Goal: Task Accomplishment & Management: Complete application form

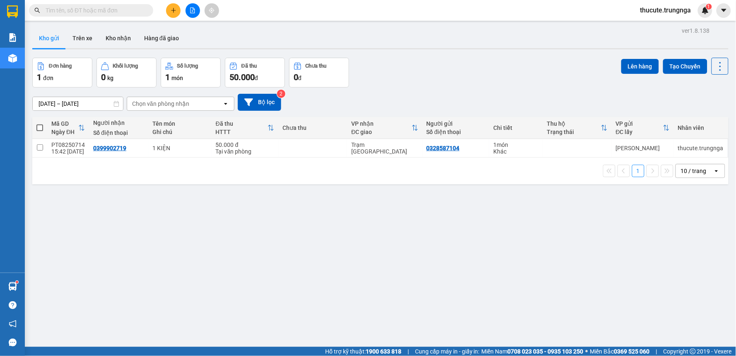
click at [171, 9] on icon "plus" at bounding box center [174, 10] width 6 height 6
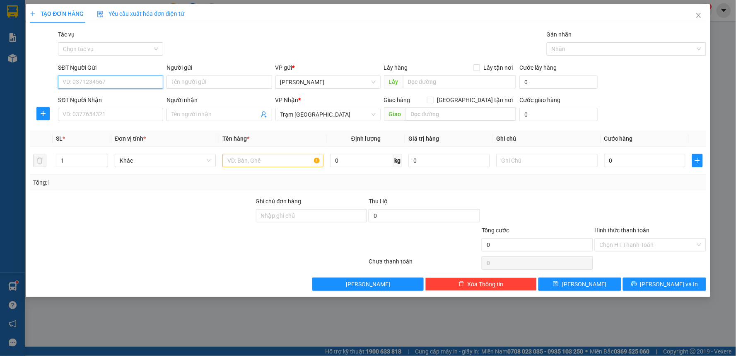
click at [100, 78] on input "SĐT Người Gửi" at bounding box center [110, 81] width 105 height 13
type input "0919149414"
click at [189, 84] on input "Người gửi" at bounding box center [219, 81] width 105 height 13
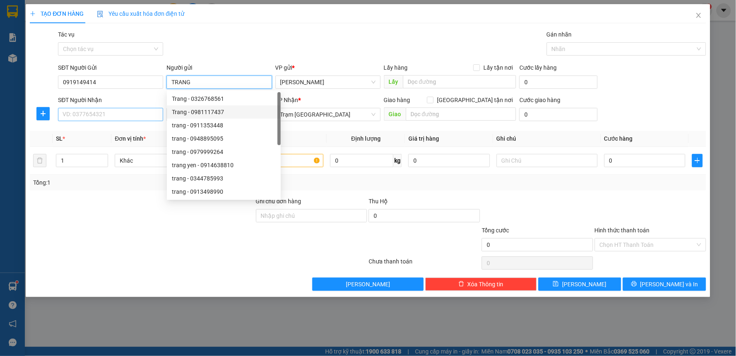
type input "TRANG"
click at [124, 117] on input "SĐT Người Nhận" at bounding box center [110, 114] width 105 height 13
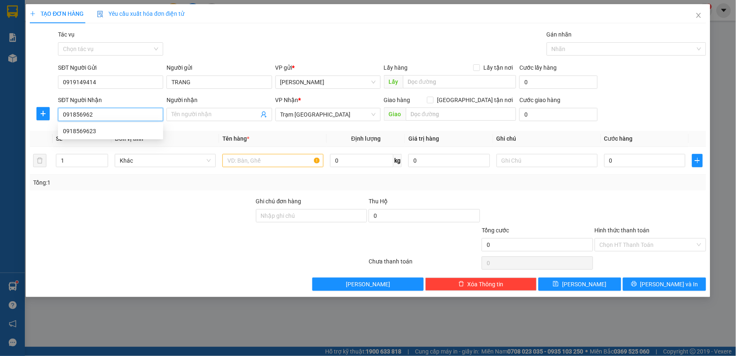
type input "0918569623"
click at [104, 136] on div "0918569623" at bounding box center [110, 130] width 105 height 13
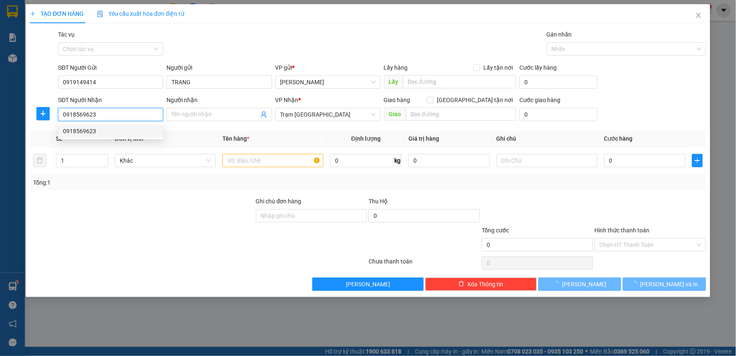
type input "30.000"
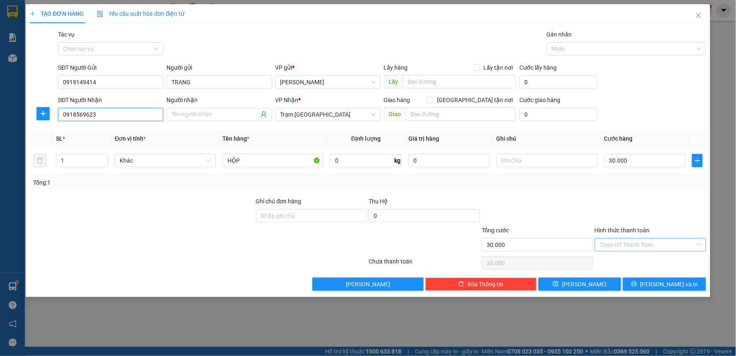
type input "0918569623"
click at [656, 247] on input "Hình thức thanh toán" at bounding box center [648, 244] width 96 height 12
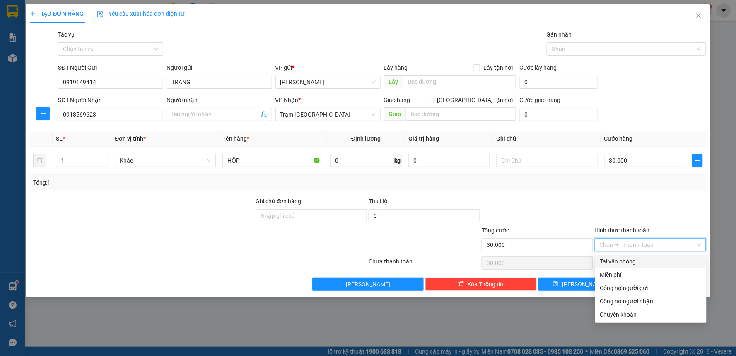
click at [628, 257] on div "Tại văn phòng" at bounding box center [652, 261] width 102 height 9
type input "0"
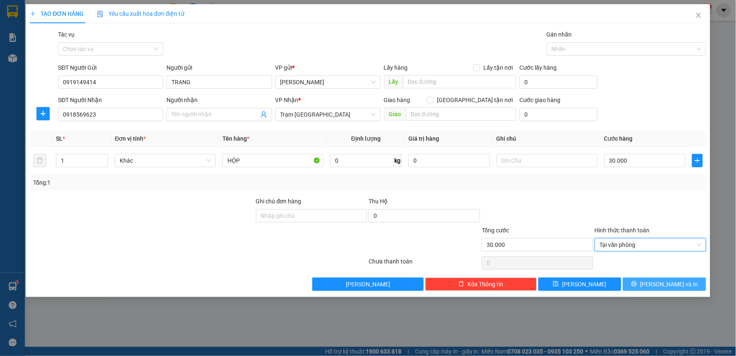
click at [637, 286] on icon "printer" at bounding box center [635, 284] width 6 height 6
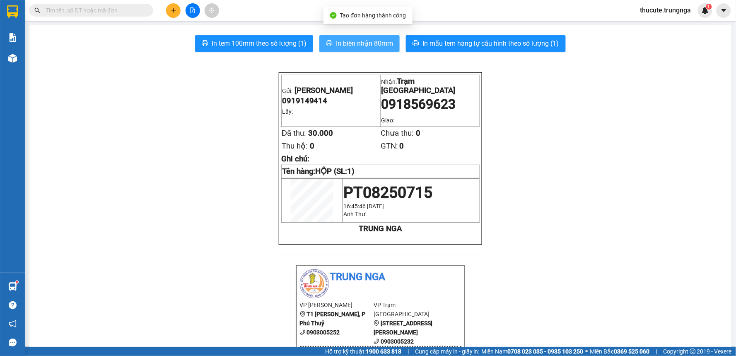
click at [345, 41] on span "In biên nhận 80mm" at bounding box center [364, 43] width 57 height 10
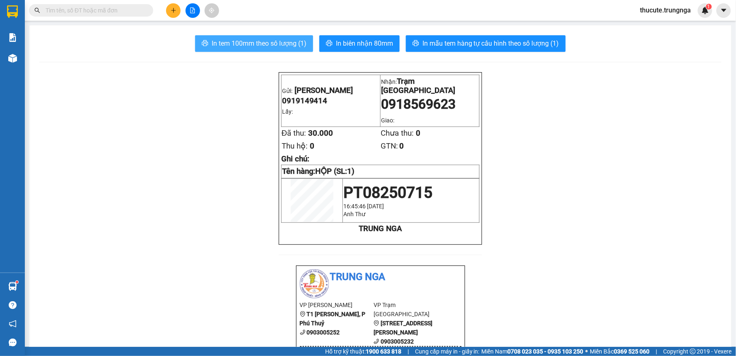
click at [214, 42] on span "In tem 100mm theo số lượng (1)" at bounding box center [259, 43] width 95 height 10
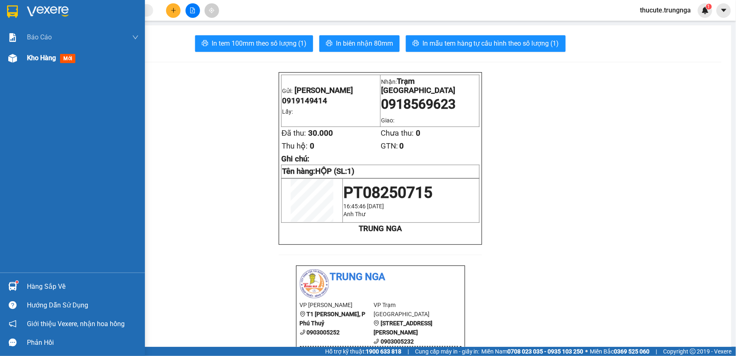
click at [15, 59] on img at bounding box center [12, 58] width 9 height 9
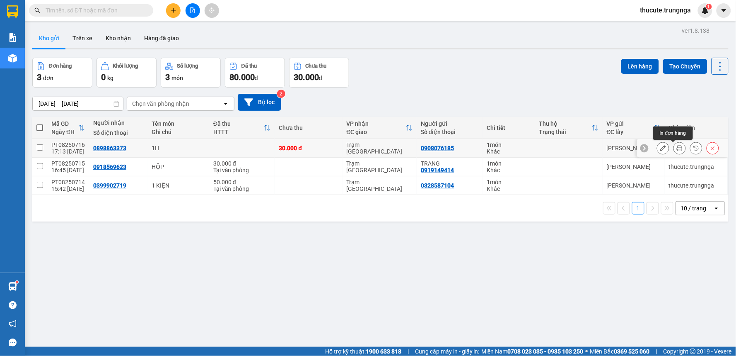
click at [677, 148] on icon at bounding box center [680, 148] width 6 height 6
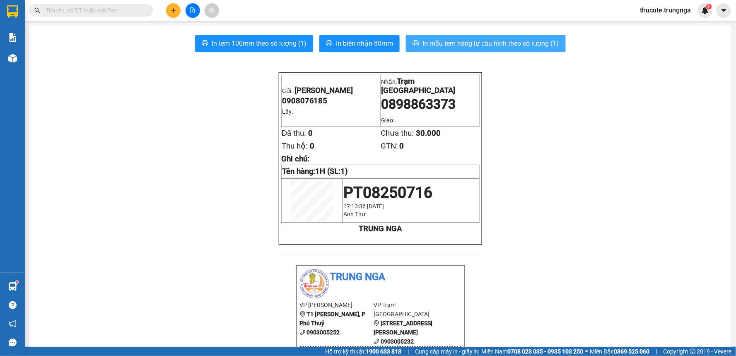
click at [452, 41] on span "In mẫu tem hàng tự cấu hình theo số lượng (1)" at bounding box center [491, 43] width 137 height 10
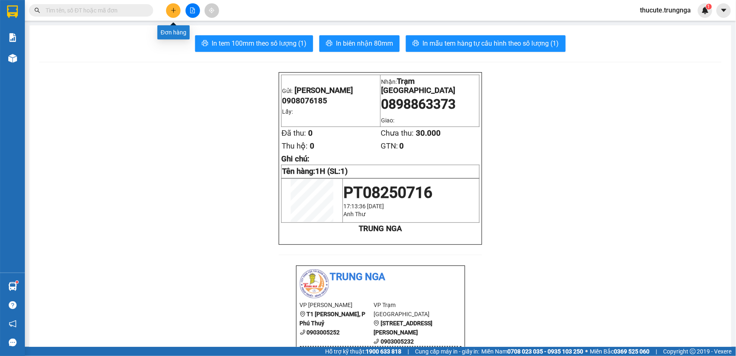
click at [174, 13] on icon "plus" at bounding box center [174, 10] width 6 height 6
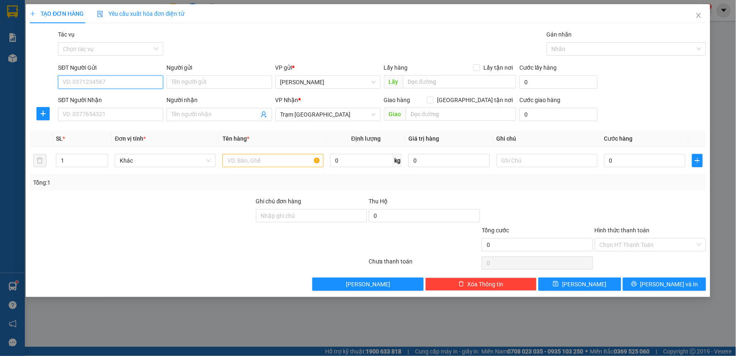
click at [131, 77] on input "SĐT Người Gửi" at bounding box center [110, 81] width 105 height 13
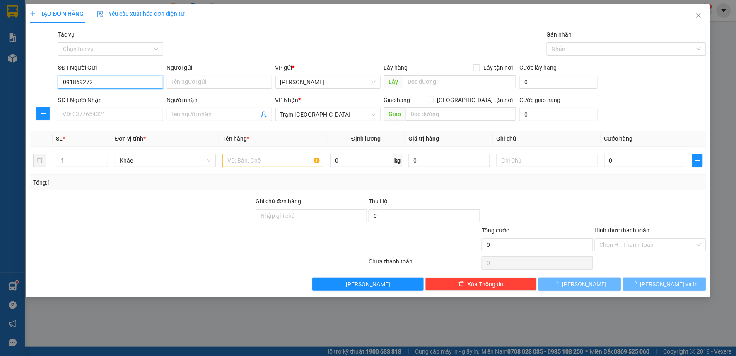
type input "0918692727"
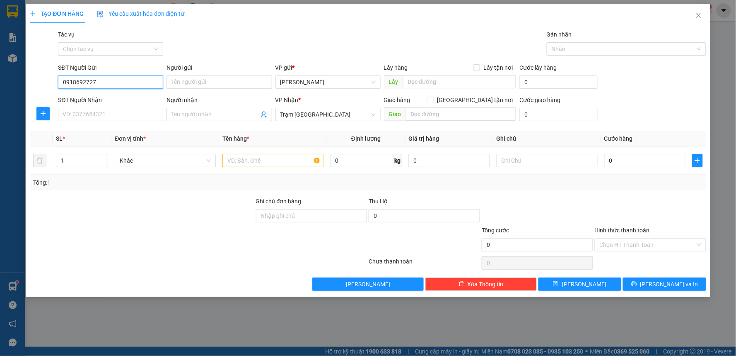
click at [102, 82] on input "0918692727" at bounding box center [110, 81] width 105 height 13
click at [98, 113] on input "SĐT Người Nhận" at bounding box center [110, 114] width 105 height 13
paste input "0918692727"
type input "0918692727"
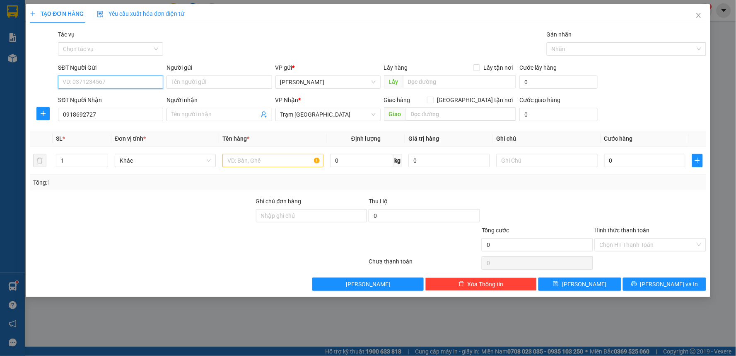
click at [99, 83] on input "SĐT Người Gửi" at bounding box center [110, 81] width 105 height 13
type input "0918172354"
click at [103, 92] on div "0918172354 0918172354" at bounding box center [110, 98] width 105 height 17
click at [103, 94] on form "SĐT Người Gửi 0918172354 Người gửi Tên người gửi VP gửi * Phan Thiết Lấy hàng L…" at bounding box center [368, 93] width 677 height 61
click at [264, 157] on input "text" at bounding box center [273, 160] width 101 height 13
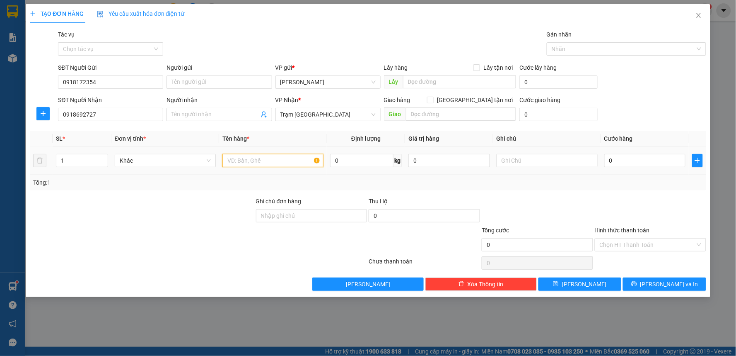
type input "2"
type input "1"
type input "2 CẶP BIỂN SỐ"
click at [621, 164] on input "0" at bounding box center [646, 160] width 82 height 13
type input "3"
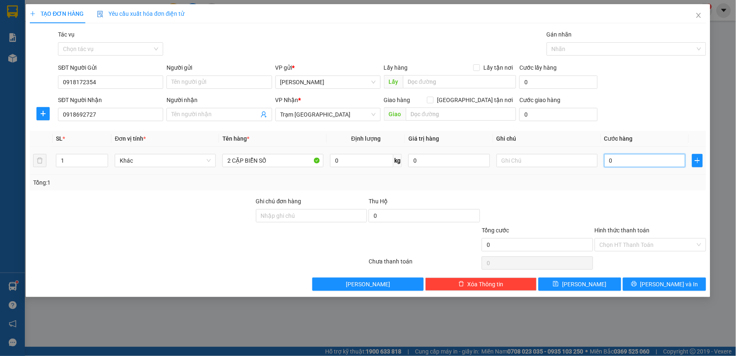
type input "3"
type input "30"
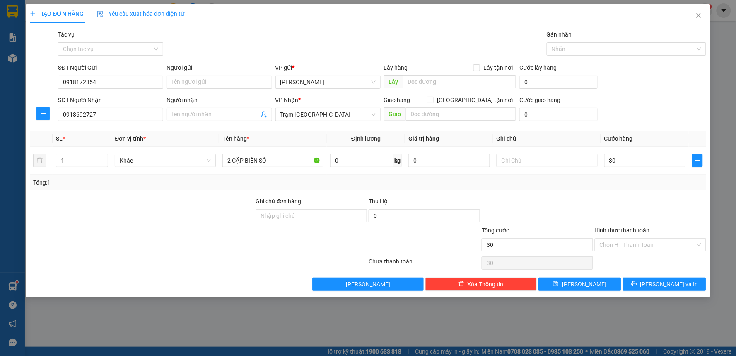
type input "30.000"
click at [634, 233] on label "Hình thức thanh toán" at bounding box center [622, 230] width 55 height 7
click at [634, 238] on input "Hình thức thanh toán" at bounding box center [648, 244] width 96 height 12
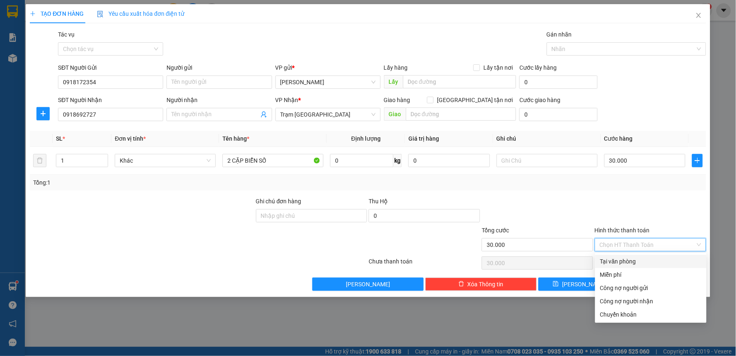
click at [634, 249] on input "Hình thức thanh toán" at bounding box center [648, 244] width 96 height 12
click at [633, 259] on div "Tại văn phòng" at bounding box center [652, 261] width 102 height 9
type input "0"
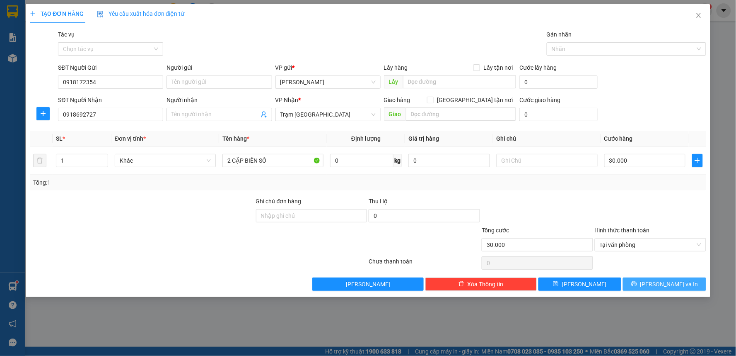
click at [656, 288] on button "Lưu và In" at bounding box center [664, 283] width 83 height 13
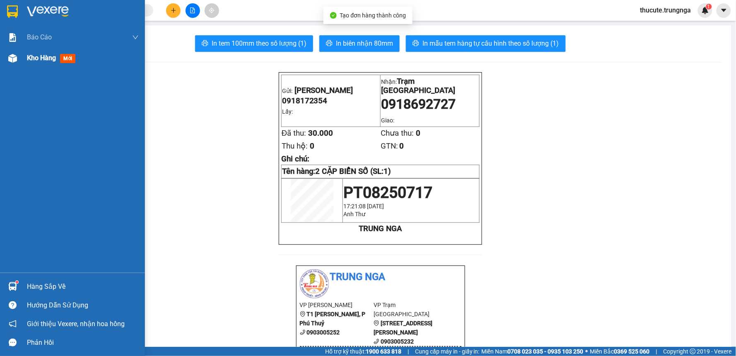
click at [31, 59] on span "Kho hàng" at bounding box center [41, 58] width 29 height 8
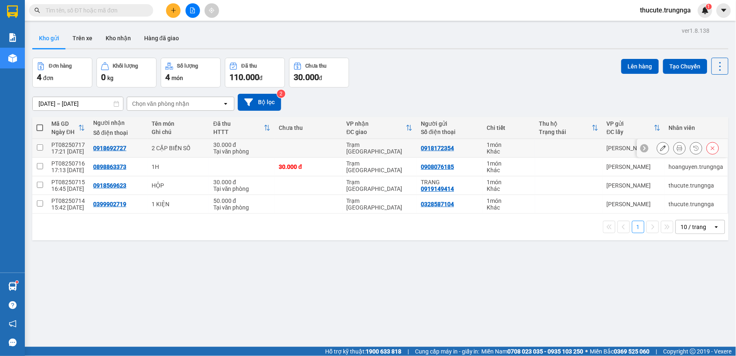
click at [658, 149] on button at bounding box center [664, 148] width 12 height 15
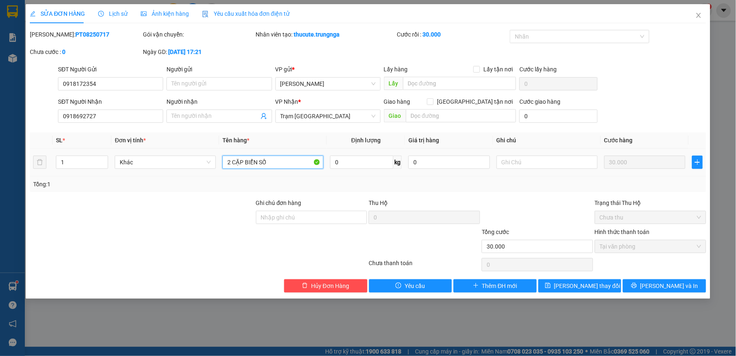
click at [230, 162] on input "2 CẶP BIỂN SỐ" at bounding box center [273, 161] width 101 height 13
click at [649, 282] on button "Lưu và In" at bounding box center [664, 285] width 83 height 13
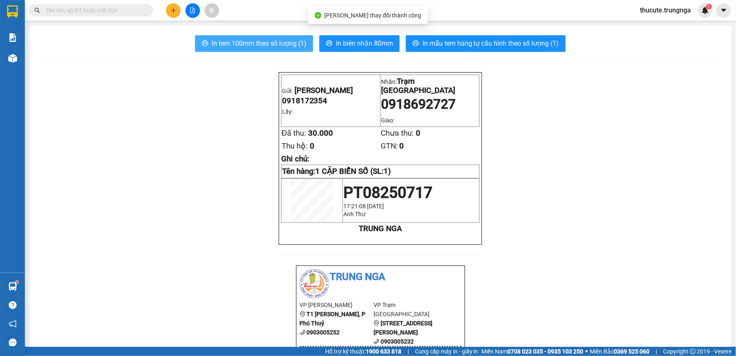
click at [282, 35] on button "In tem 100mm theo số lượng (1)" at bounding box center [254, 43] width 118 height 17
click at [282, 40] on span "In tem 100mm theo số lượng (1)" at bounding box center [259, 43] width 95 height 10
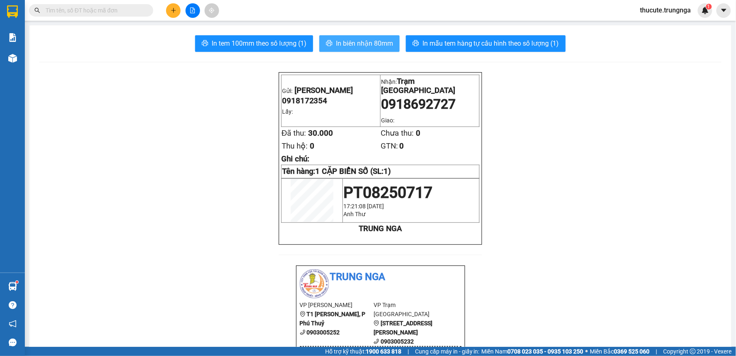
click at [376, 42] on span "In biên nhận 80mm" at bounding box center [364, 43] width 57 height 10
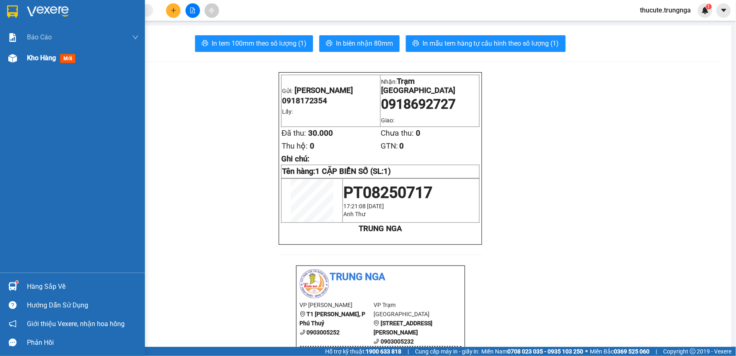
drag, startPoint x: 34, startPoint y: 58, endPoint x: 43, endPoint y: 56, distance: 9.5
click at [35, 58] on span "Kho hàng" at bounding box center [41, 58] width 29 height 8
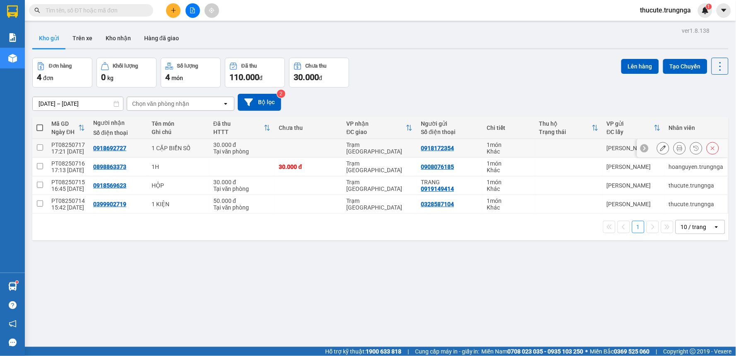
click at [661, 150] on icon at bounding box center [664, 148] width 6 height 6
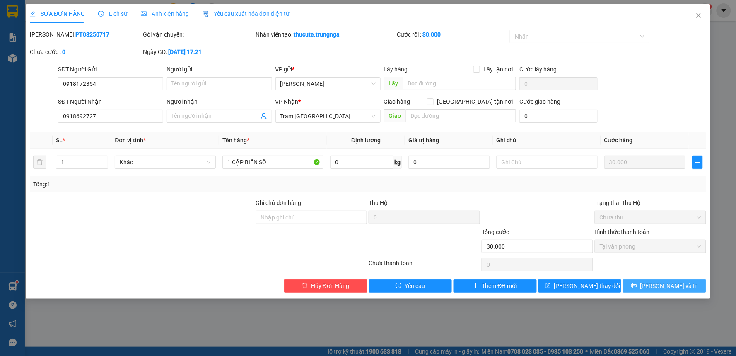
click at [678, 290] on span "Lưu và In" at bounding box center [670, 285] width 58 height 9
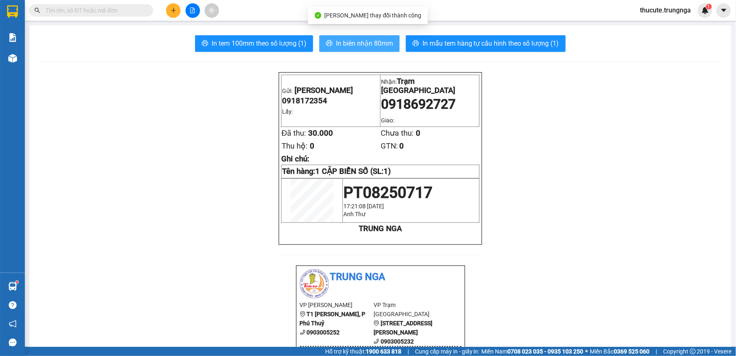
click at [377, 43] on span "In biên nhận 80mm" at bounding box center [364, 43] width 57 height 10
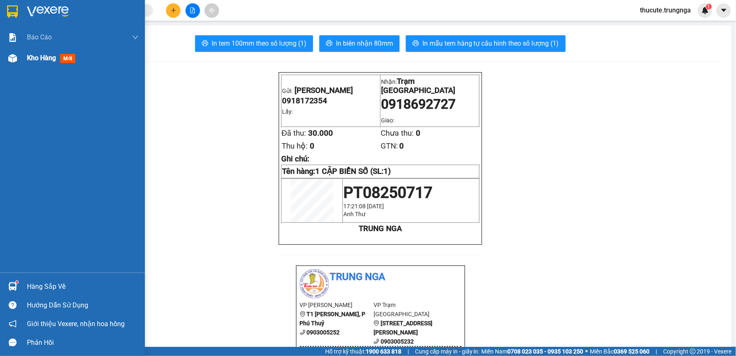
click at [15, 65] on div at bounding box center [12, 58] width 15 height 15
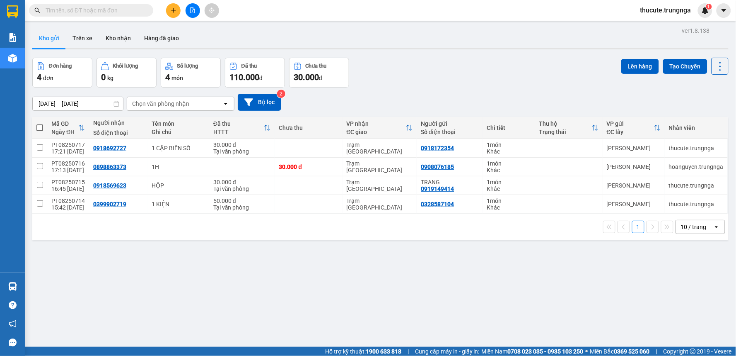
click at [176, 8] on icon "plus" at bounding box center [174, 10] width 6 height 6
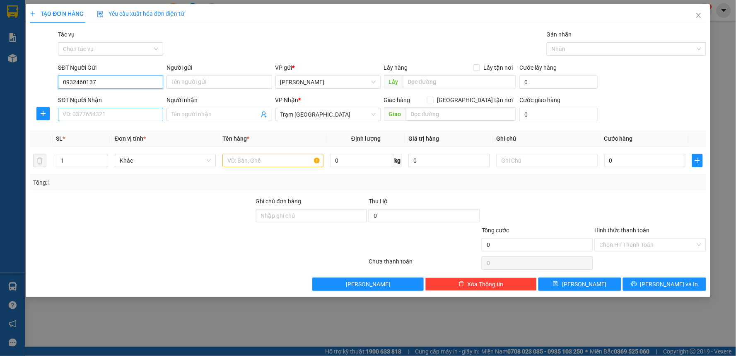
type input "0932460137"
click at [110, 110] on input "SĐT Người Nhận" at bounding box center [110, 114] width 105 height 13
type input "0901831849"
click at [112, 130] on div "0901831849" at bounding box center [110, 130] width 95 height 9
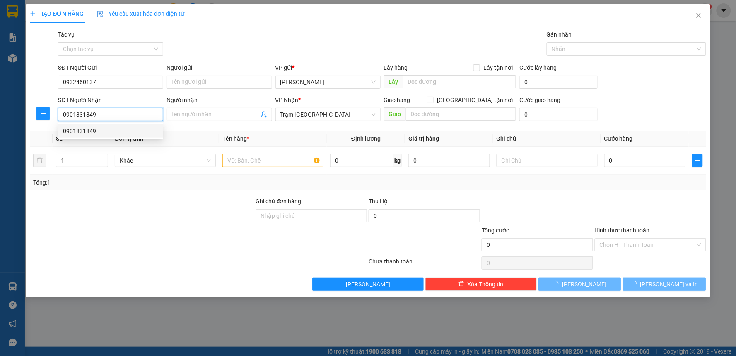
type input "30.000"
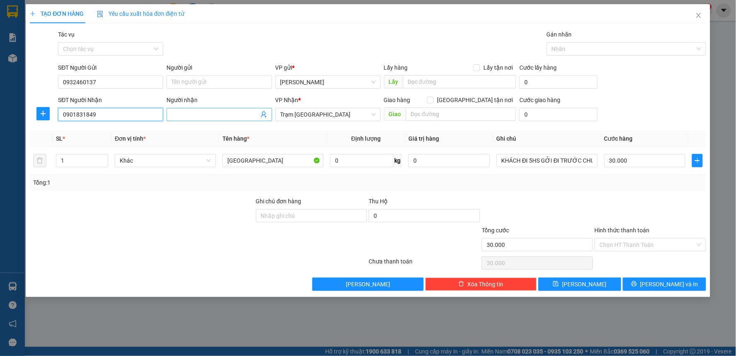
type input "0901831849"
click at [200, 120] on span at bounding box center [219, 114] width 105 height 13
type input "THẢO"
click at [293, 179] on div "Tổng: 1" at bounding box center [368, 182] width 670 height 9
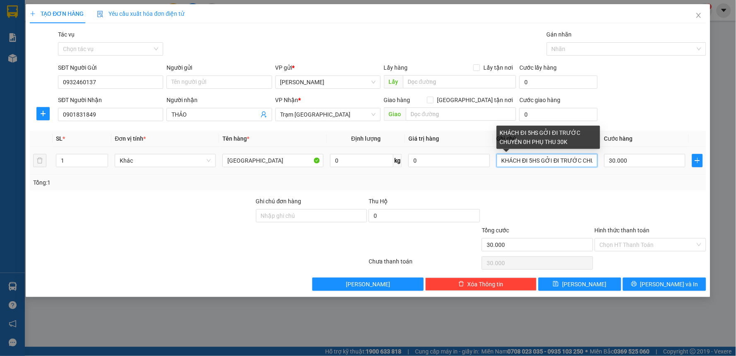
click at [530, 159] on input "KHÁCH ĐI 5HS GỞI ĐI TRƯỚC CHUYẾN 0H PHỤ THU 30K" at bounding box center [547, 160] width 101 height 13
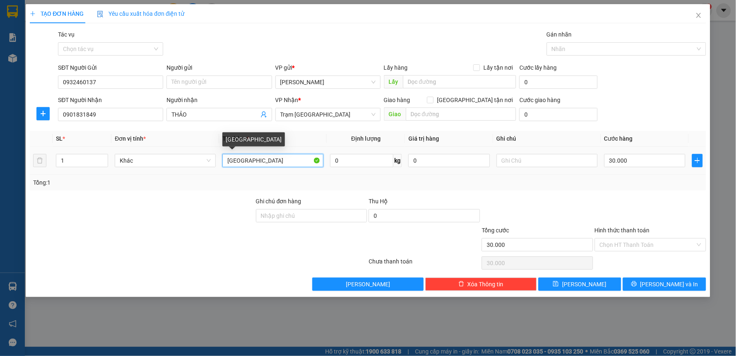
click at [258, 162] on input "TX" at bounding box center [273, 160] width 101 height 13
type input "2"
type input "2TX"
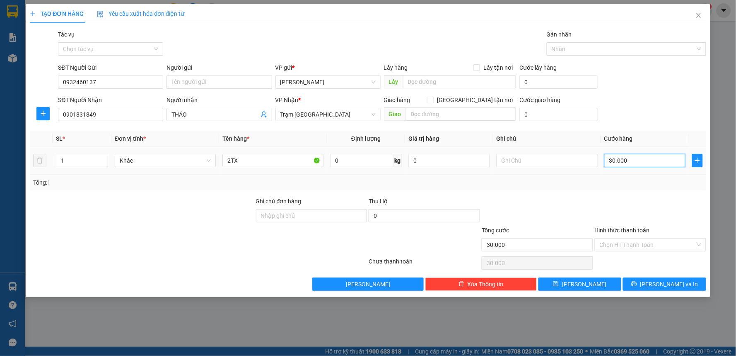
click at [637, 163] on input "30.000" at bounding box center [646, 160] width 82 height 13
type input "0"
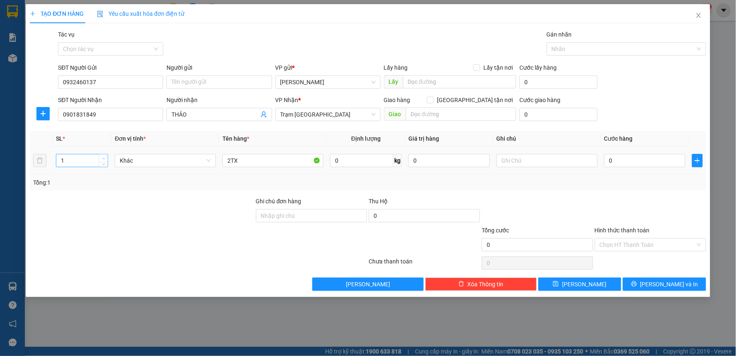
click at [102, 158] on icon "up" at bounding box center [103, 158] width 3 height 3
click at [641, 162] on input "0" at bounding box center [646, 160] width 82 height 13
type input "9"
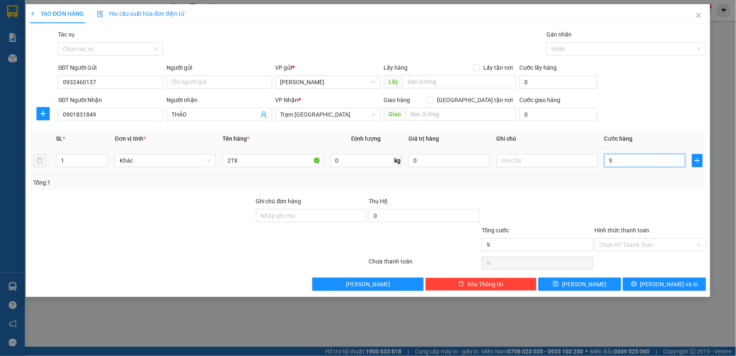
type input "90"
type input "90.000"
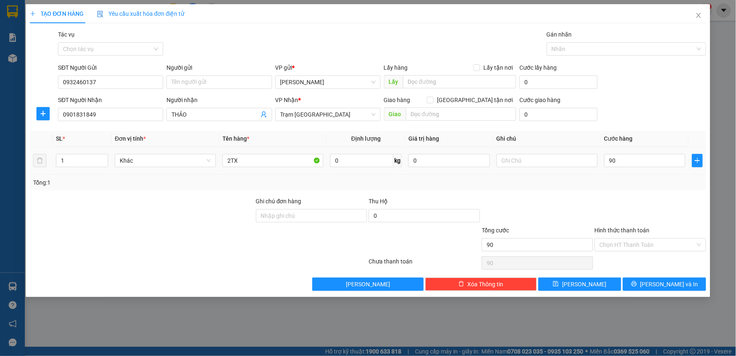
type input "90.000"
drag, startPoint x: 653, startPoint y: 186, endPoint x: 644, endPoint y: 235, distance: 48.9
click at [653, 187] on div "Tổng: 1" at bounding box center [368, 182] width 677 height 16
click at [644, 250] on input "Hình thức thanh toán" at bounding box center [648, 244] width 96 height 12
click at [620, 213] on div at bounding box center [650, 210] width 113 height 29
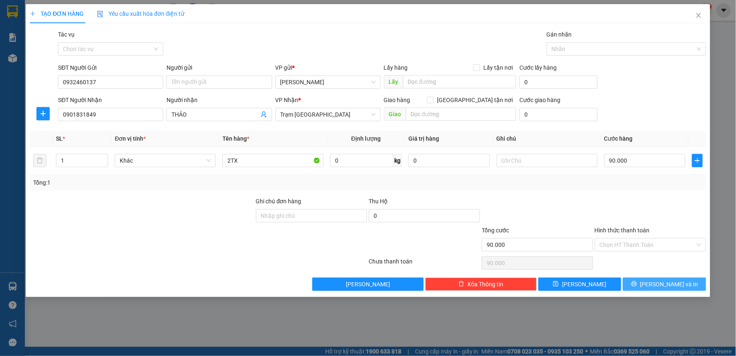
click at [666, 284] on span "Lưu và In" at bounding box center [670, 283] width 58 height 9
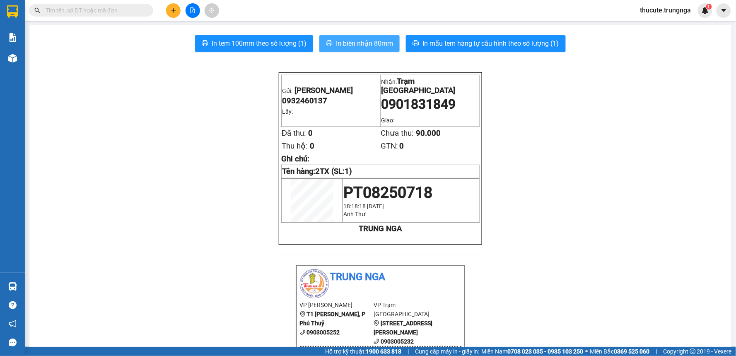
click at [375, 48] on span "In biên nhận 80mm" at bounding box center [364, 43] width 57 height 10
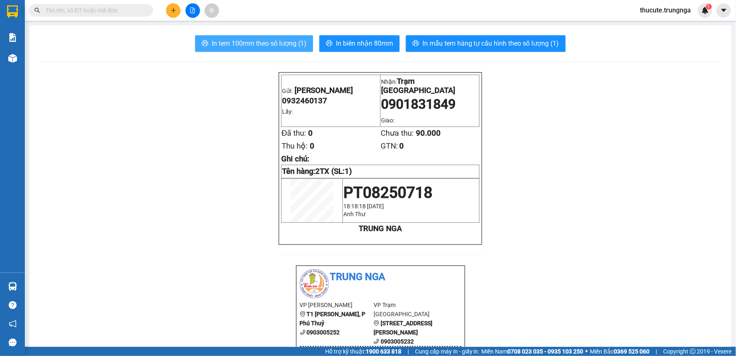
click at [240, 41] on span "In tem 100mm theo số lượng (1)" at bounding box center [259, 43] width 95 height 10
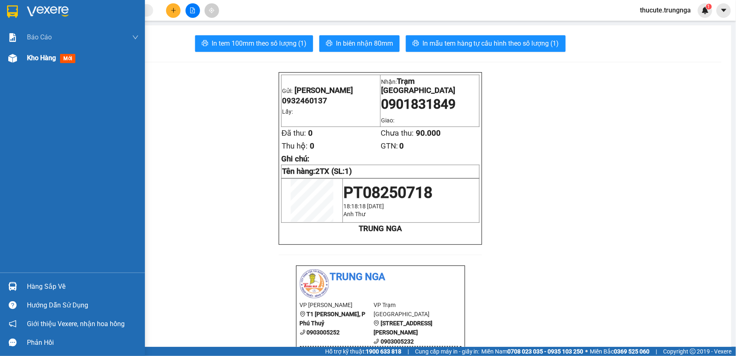
click at [39, 49] on div "Kho hàng mới" at bounding box center [83, 58] width 112 height 21
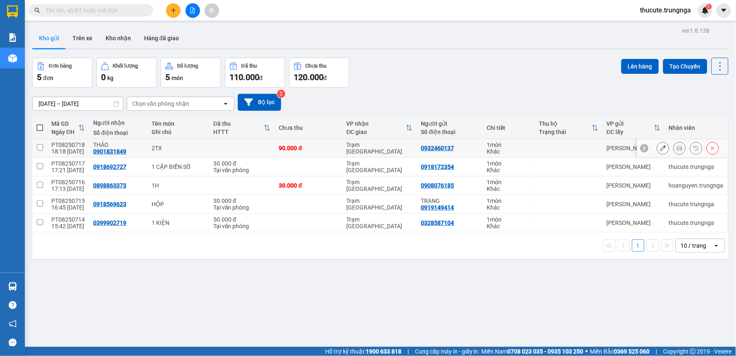
click at [661, 146] on icon at bounding box center [664, 148] width 6 height 6
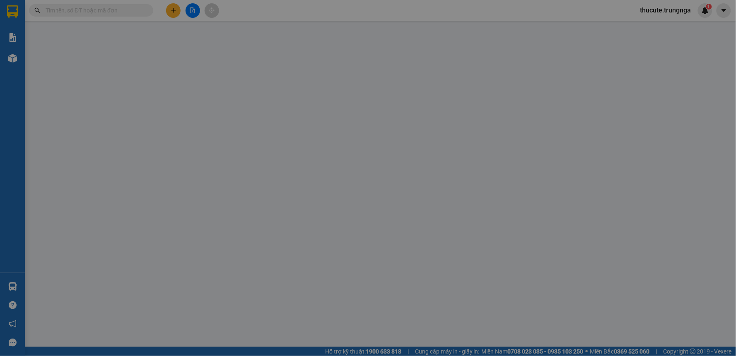
type input "0932460137"
type input "0901831849"
type input "THẢO"
type input "90.000"
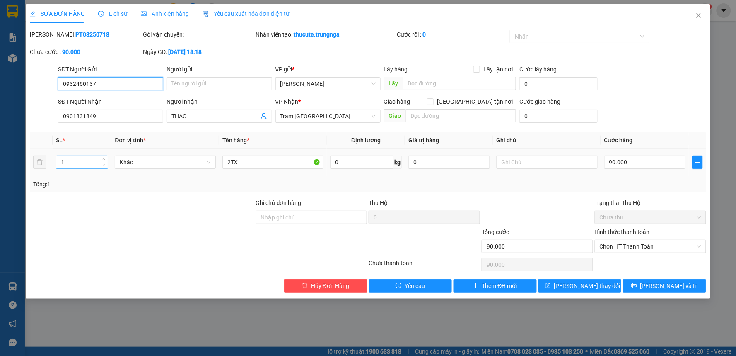
click at [105, 161] on span "Decrease Value" at bounding box center [103, 164] width 9 height 7
click at [104, 161] on span "Decrease Value" at bounding box center [103, 164] width 9 height 7
drag, startPoint x: 111, startPoint y: 114, endPoint x: 108, endPoint y: 126, distance: 12.3
click at [111, 114] on input "0901831849" at bounding box center [110, 115] width 105 height 13
type input "2"
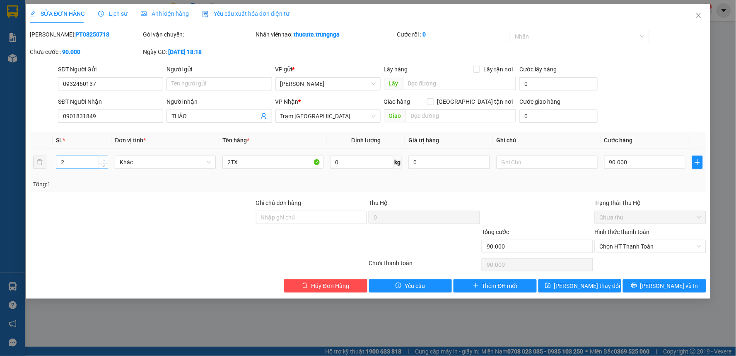
click at [104, 159] on icon "up" at bounding box center [103, 160] width 3 height 3
click at [541, 214] on div at bounding box center [537, 212] width 113 height 29
click at [588, 290] on span "Lưu thay đổi" at bounding box center [588, 285] width 66 height 9
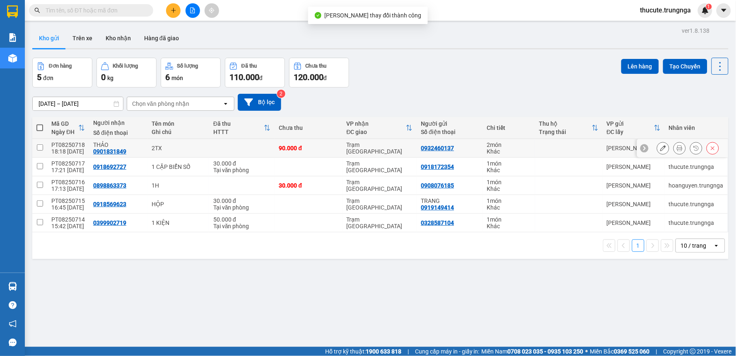
click at [661, 148] on icon at bounding box center [664, 148] width 6 height 6
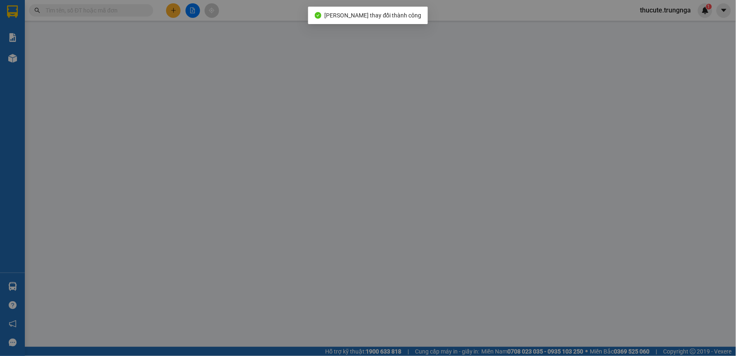
type input "0932460137"
type input "0901831849"
type input "THẢO"
type input "90.000"
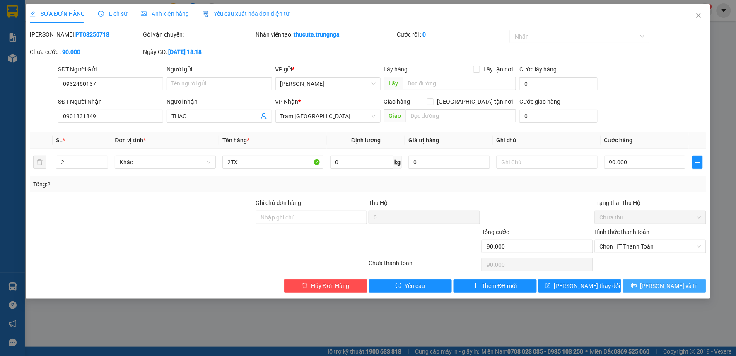
click at [670, 280] on button "Lưu và In" at bounding box center [664, 285] width 83 height 13
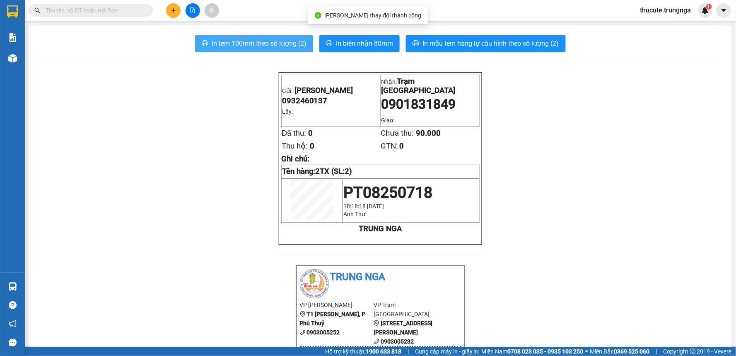
click at [284, 37] on button "In tem 100mm theo số lượng (2)" at bounding box center [254, 43] width 118 height 17
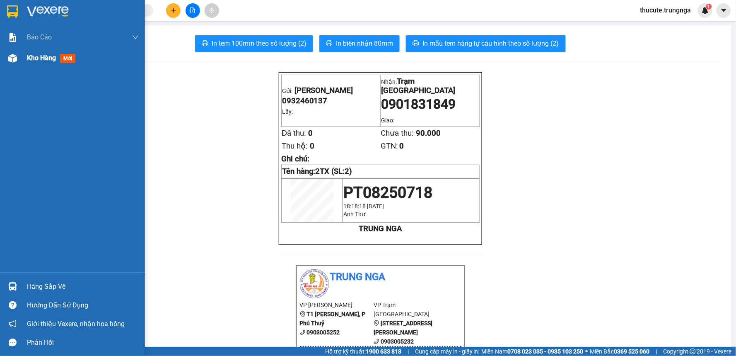
click at [26, 62] on div "Kho hàng mới" at bounding box center [72, 58] width 145 height 21
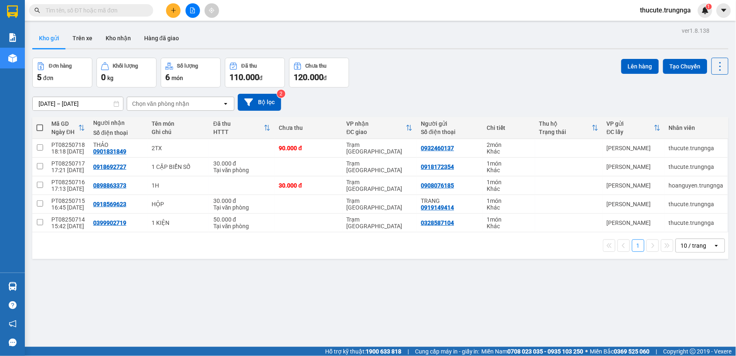
click at [552, 104] on div "[DATE] – [DATE] Press the down arrow key to interact with the calendar and sele…" at bounding box center [380, 102] width 697 height 17
click at [176, 13] on icon "plus" at bounding box center [174, 10] width 6 height 6
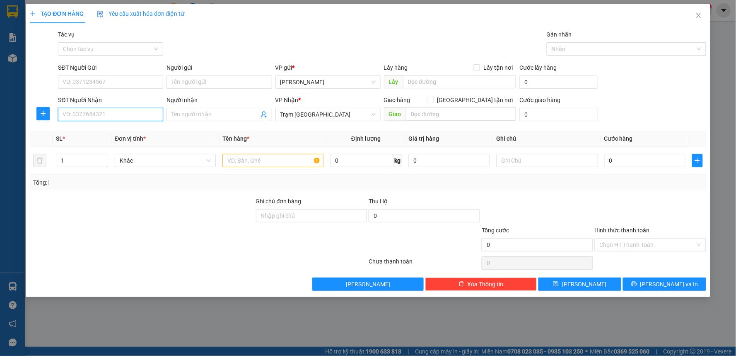
click at [121, 114] on input "SĐT Người Nhận" at bounding box center [110, 114] width 105 height 13
type input "0937673161"
click at [131, 122] on div "SĐT Người Nhận 0937673161" at bounding box center [110, 109] width 105 height 29
click at [131, 127] on div "Transit Pickup Surcharge Ids Transit Deliver Surcharge Ids Transit Deliver Surc…" at bounding box center [368, 160] width 677 height 261
click at [251, 159] on input "text" at bounding box center [273, 160] width 101 height 13
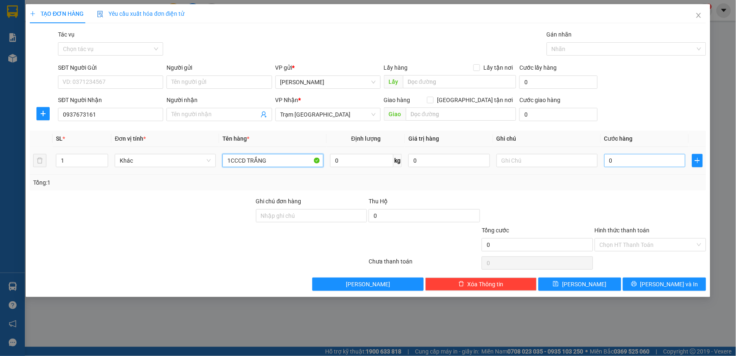
type input "1CCCD TRẮNG"
click at [601, 160] on tr "1 Khác 1CCCD TRẮNG 0 kg 0 0" at bounding box center [368, 161] width 677 height 28
click at [607, 160] on input "0" at bounding box center [646, 160] width 82 height 13
type input "3"
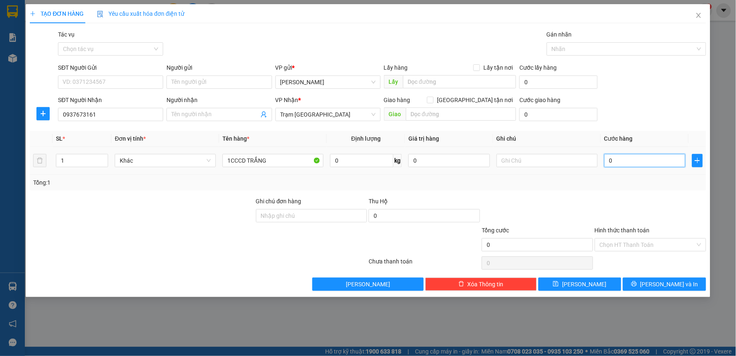
type input "3"
type input "30"
type input "30.000"
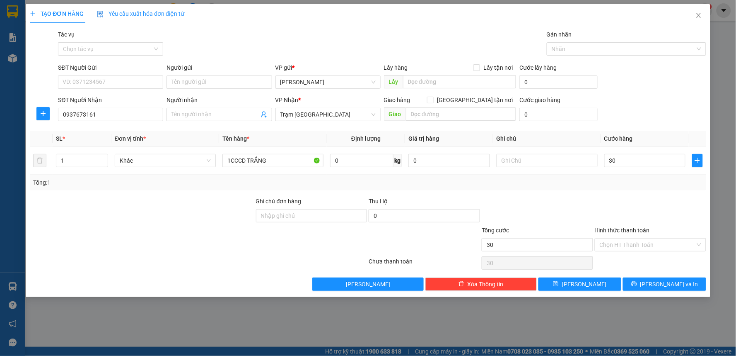
type input "30.000"
click at [598, 198] on div at bounding box center [650, 210] width 113 height 29
click at [138, 79] on input "SĐT Người Gửi" at bounding box center [110, 81] width 105 height 13
type input "0942970092"
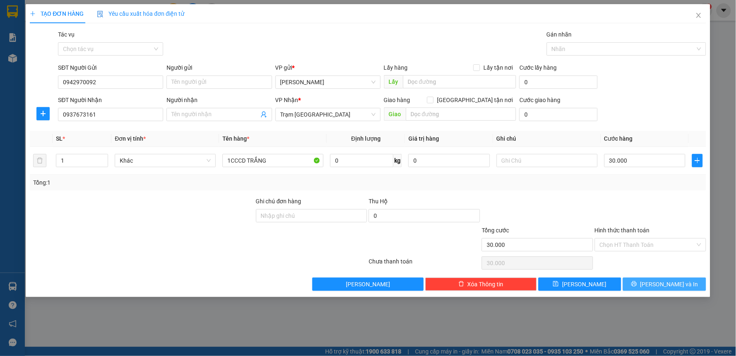
click at [637, 286] on icon "printer" at bounding box center [635, 284] width 6 height 6
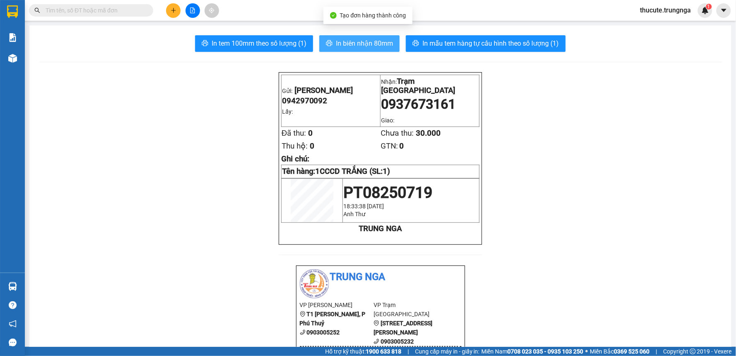
click at [344, 42] on span "In biên nhận 80mm" at bounding box center [364, 43] width 57 height 10
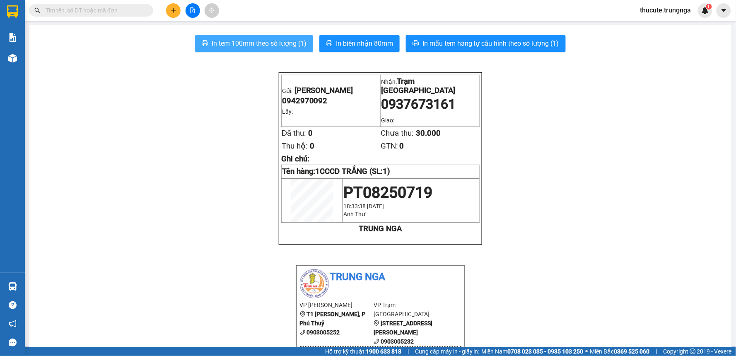
click at [267, 50] on button "In tem 100mm theo số lượng (1)" at bounding box center [254, 43] width 118 height 17
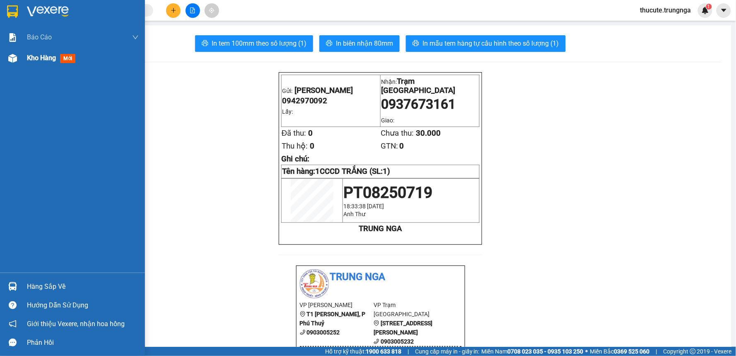
click at [27, 55] on span "Kho hàng" at bounding box center [41, 58] width 29 height 8
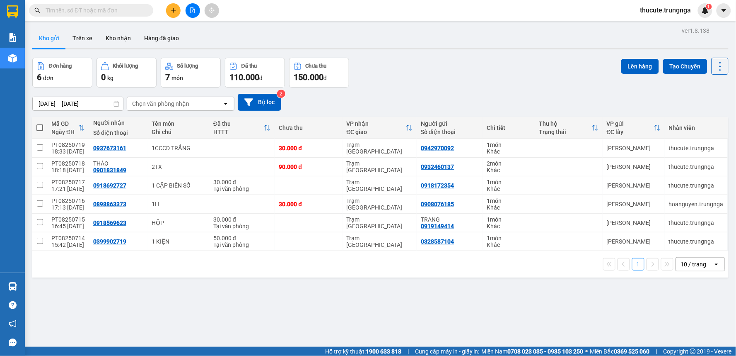
click at [508, 83] on div "Đơn hàng 6 đơn Khối lượng 0 kg Số lượng 7 món Đã thu 110.000 đ Chưa thu 150.000…" at bounding box center [380, 73] width 697 height 30
click at [174, 12] on icon "plus" at bounding box center [174, 10] width 6 height 6
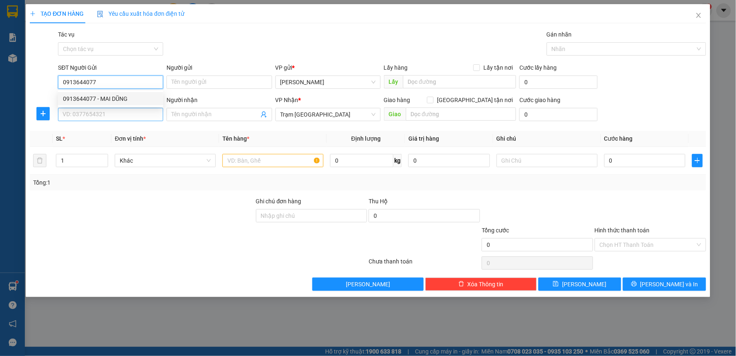
type input "0913644077"
click at [112, 117] on input "SĐT Người Nhận" at bounding box center [110, 114] width 105 height 13
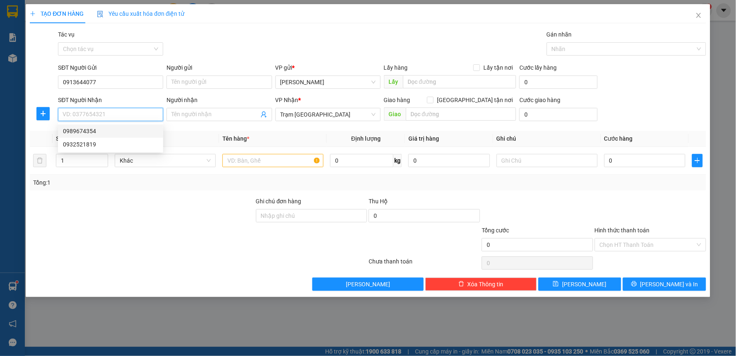
click at [94, 130] on div "0989674354" at bounding box center [110, 130] width 95 height 9
type input "0989674354"
type input "30.000"
click at [660, 238] on div "Chọn HT Thanh Toán" at bounding box center [650, 244] width 111 height 13
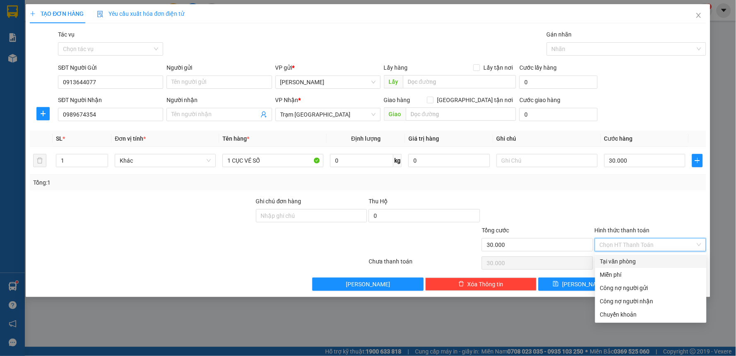
click at [642, 259] on div "Tại văn phòng" at bounding box center [652, 261] width 102 height 9
type input "0"
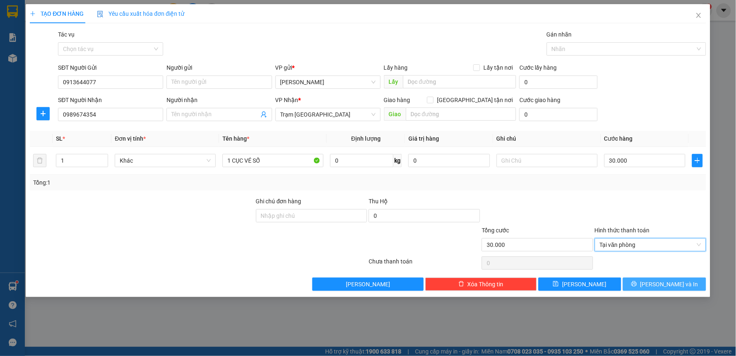
click at [658, 282] on span "Lưu và In" at bounding box center [670, 283] width 58 height 9
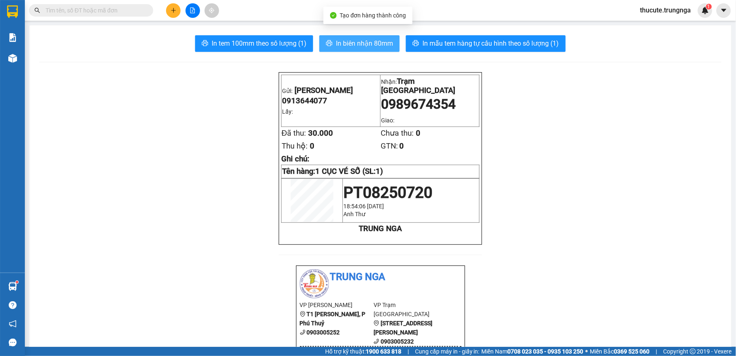
click at [370, 41] on span "In biên nhận 80mm" at bounding box center [364, 43] width 57 height 10
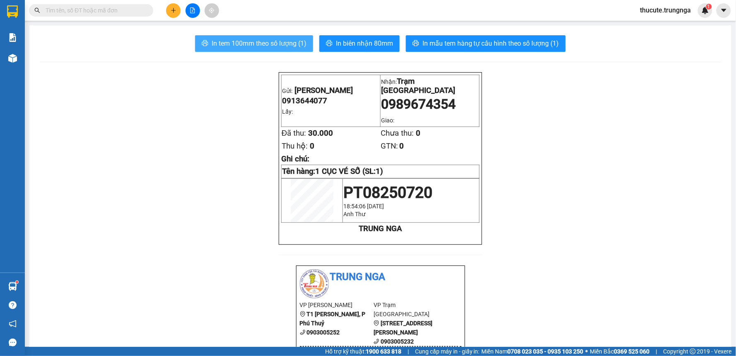
click at [258, 41] on span "In tem 100mm theo số lượng (1)" at bounding box center [259, 43] width 95 height 10
click at [9, 66] on div "Kho hàng mới" at bounding box center [12, 58] width 25 height 21
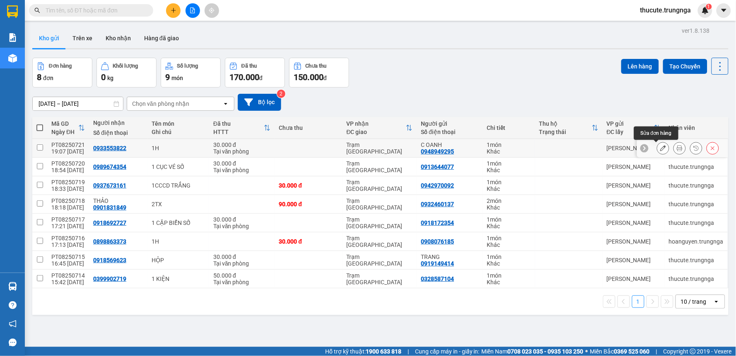
click at [661, 148] on button at bounding box center [664, 148] width 12 height 15
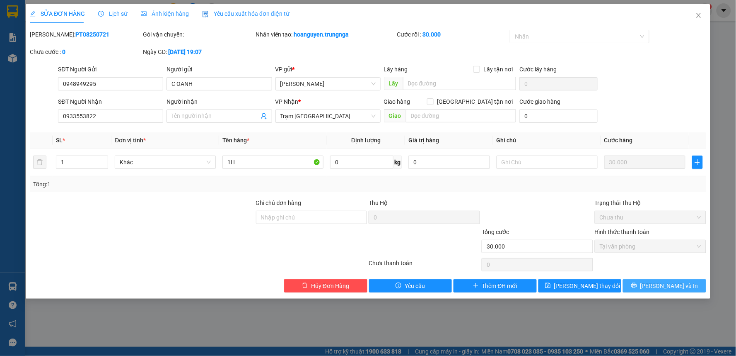
click at [659, 281] on span "[PERSON_NAME] và In" at bounding box center [670, 285] width 58 height 9
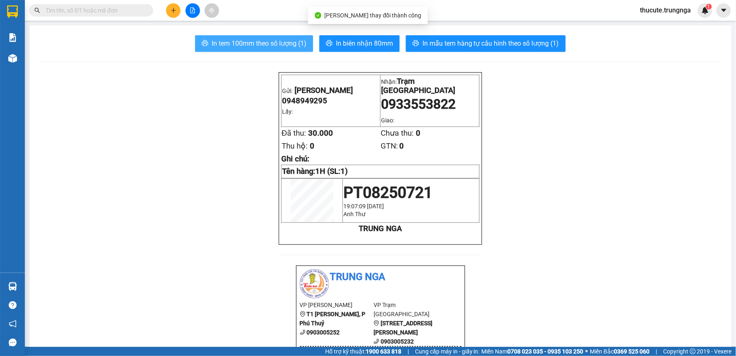
click at [246, 44] on span "In tem 100mm theo số lượng (1)" at bounding box center [259, 43] width 95 height 10
click at [271, 42] on span "In tem 100mm theo số lượng (1)" at bounding box center [259, 43] width 95 height 10
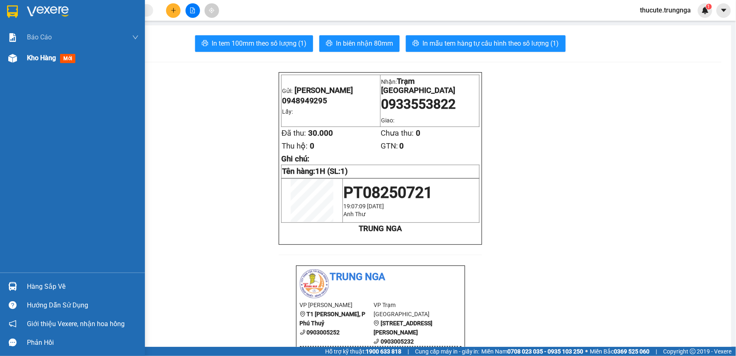
click at [27, 56] on span "Kho hàng" at bounding box center [41, 58] width 29 height 8
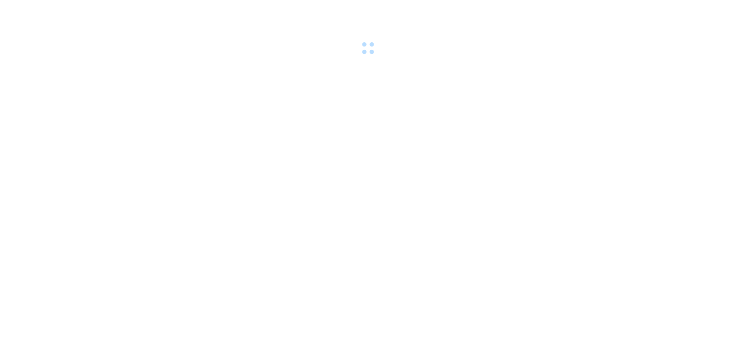
click at [373, 48] on span at bounding box center [368, 48] width 19 height 19
